Goal: Navigation & Orientation: Find specific page/section

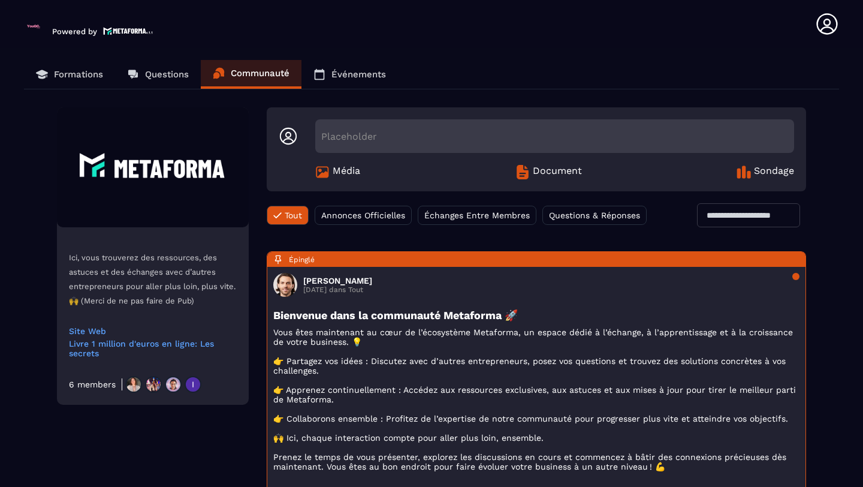
click at [821, 31] on icon at bounding box center [826, 23] width 21 height 21
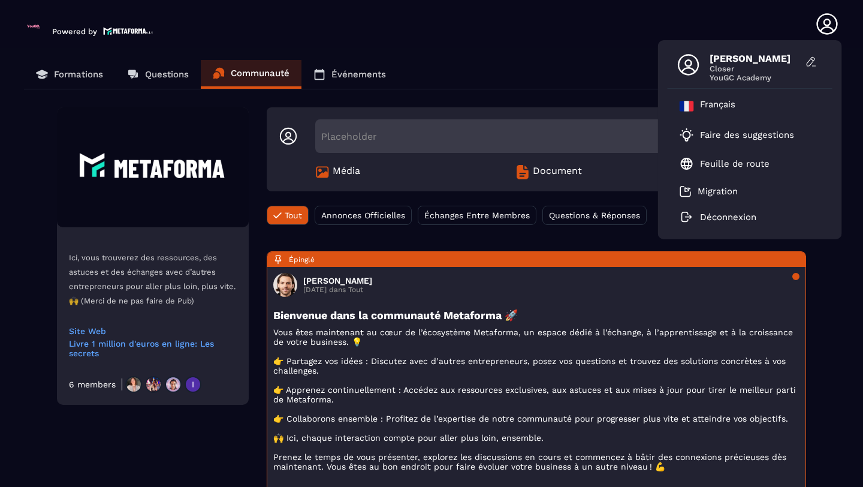
click at [791, 58] on span "[PERSON_NAME]" at bounding box center [755, 58] width 90 height 11
click at [685, 63] on icon at bounding box center [688, 64] width 21 height 21
click at [742, 82] on div "[PERSON_NAME] Closer YouGC Academy" at bounding box center [750, 68] width 165 height 42
click at [733, 58] on span "[PERSON_NAME]" at bounding box center [755, 58] width 90 height 11
click at [827, 29] on icon at bounding box center [827, 24] width 24 height 24
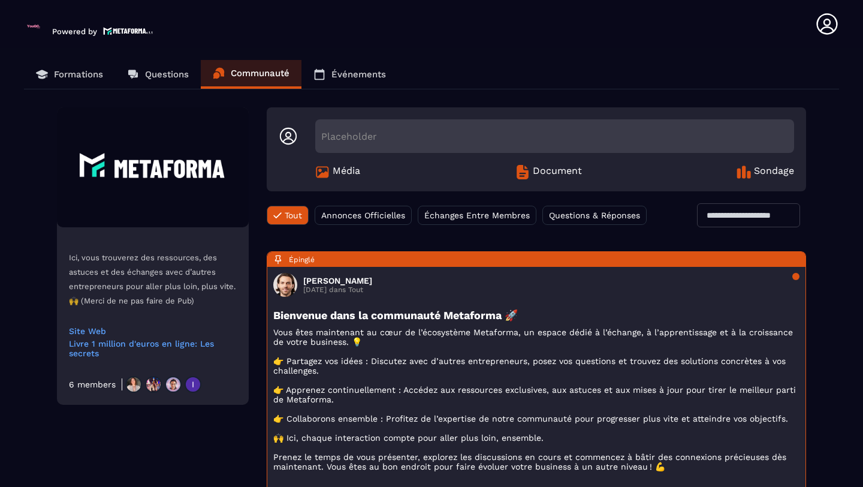
click at [36, 26] on img at bounding box center [33, 26] width 19 height 19
click at [73, 26] on div "Powered by" at bounding box center [90, 24] width 132 height 24
